Goal: Task Accomplishment & Management: Use online tool/utility

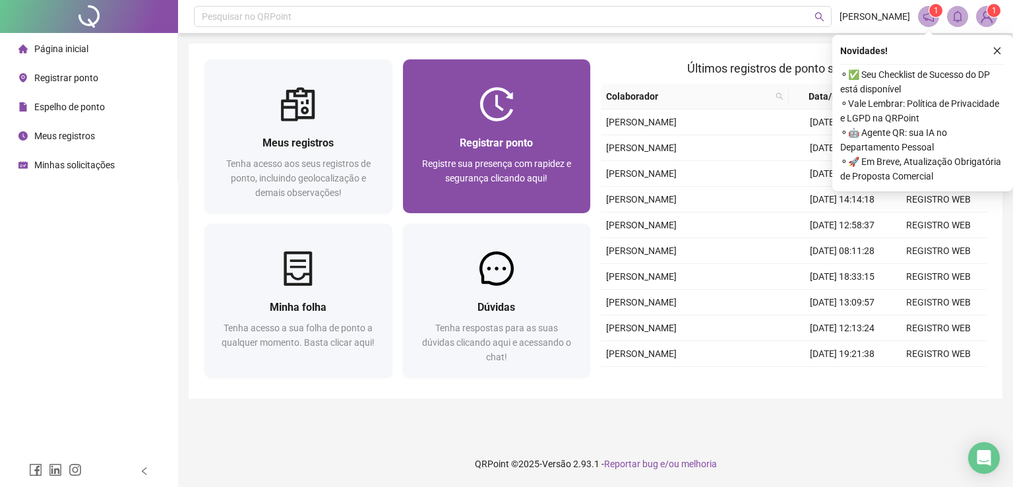
click at [467, 108] on div at bounding box center [497, 104] width 188 height 34
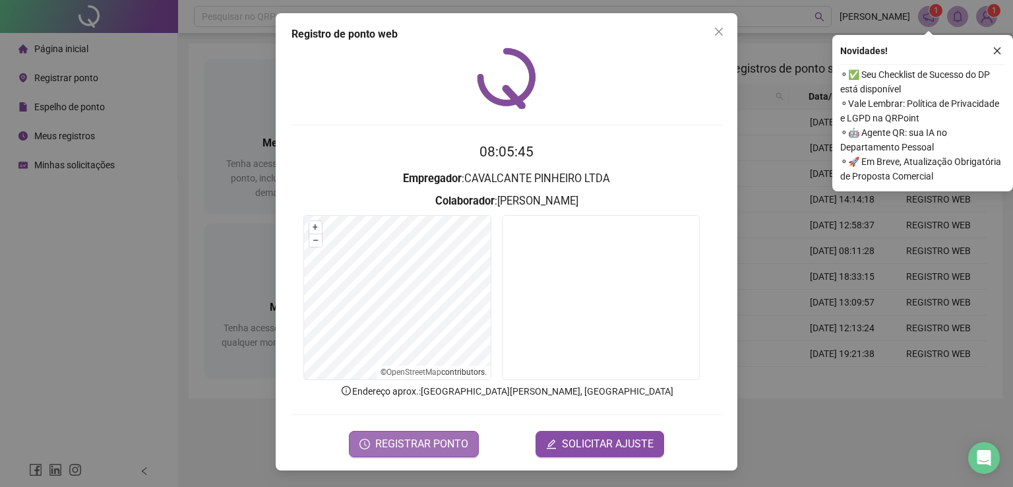
click at [447, 433] on button "REGISTRAR PONTO" at bounding box center [414, 444] width 130 height 26
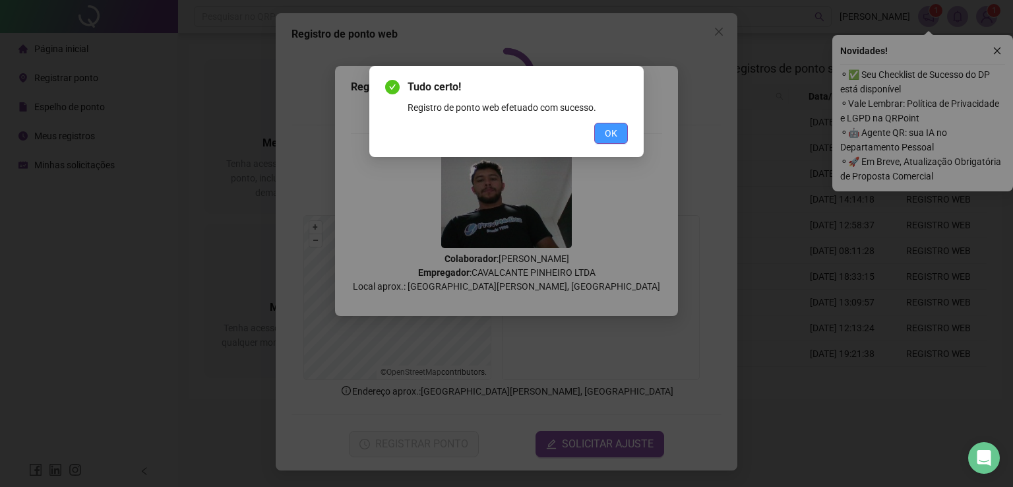
click at [617, 129] on span "OK" at bounding box center [611, 133] width 13 height 15
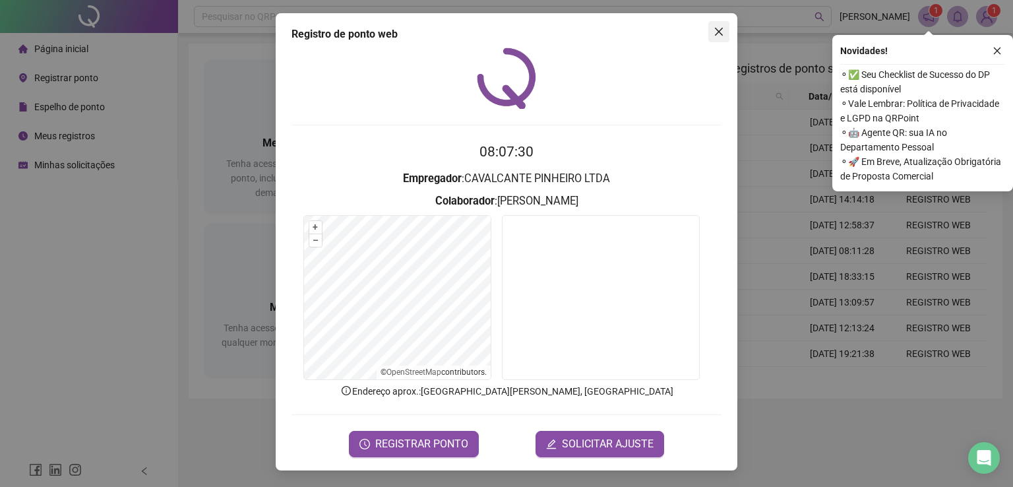
click at [715, 39] on button "Close" at bounding box center [718, 31] width 21 height 21
